Goal: Find specific page/section: Find specific page/section

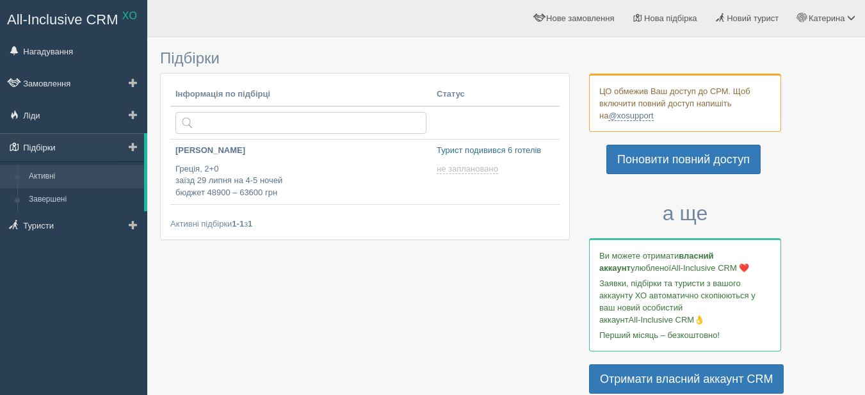
click at [53, 149] on link "Підбірки" at bounding box center [72, 147] width 144 height 28
